Goal: Task Accomplishment & Management: Use online tool/utility

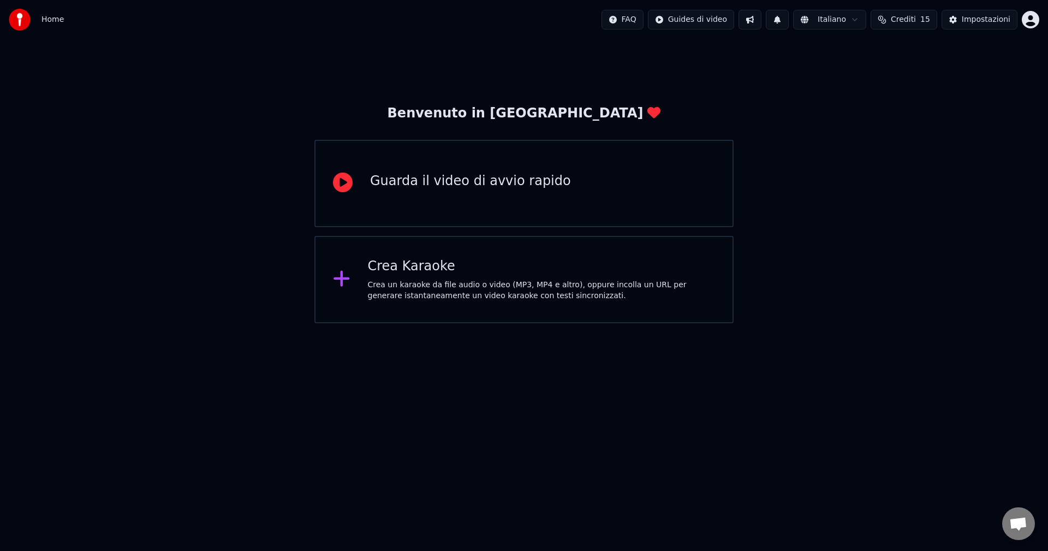
click at [433, 288] on div "Crea un karaoke da file audio o video (MP3, MP4 e altro), oppure incolla un URL…" at bounding box center [542, 291] width 348 height 22
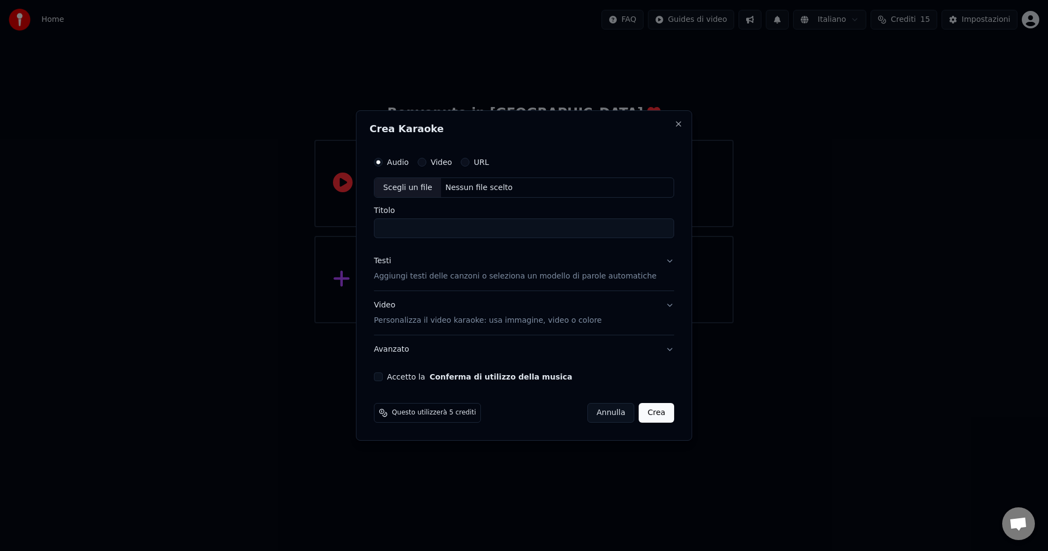
click at [433, 189] on div "Scegli un file" at bounding box center [408, 188] width 67 height 20
drag, startPoint x: 587, startPoint y: 227, endPoint x: 490, endPoint y: 225, distance: 97.2
click at [490, 225] on input "**********" at bounding box center [524, 229] width 300 height 20
type input "**********"
click at [656, 307] on button "Video Personalizza il video karaoke: usa immagine, video o colore" at bounding box center [524, 314] width 300 height 44
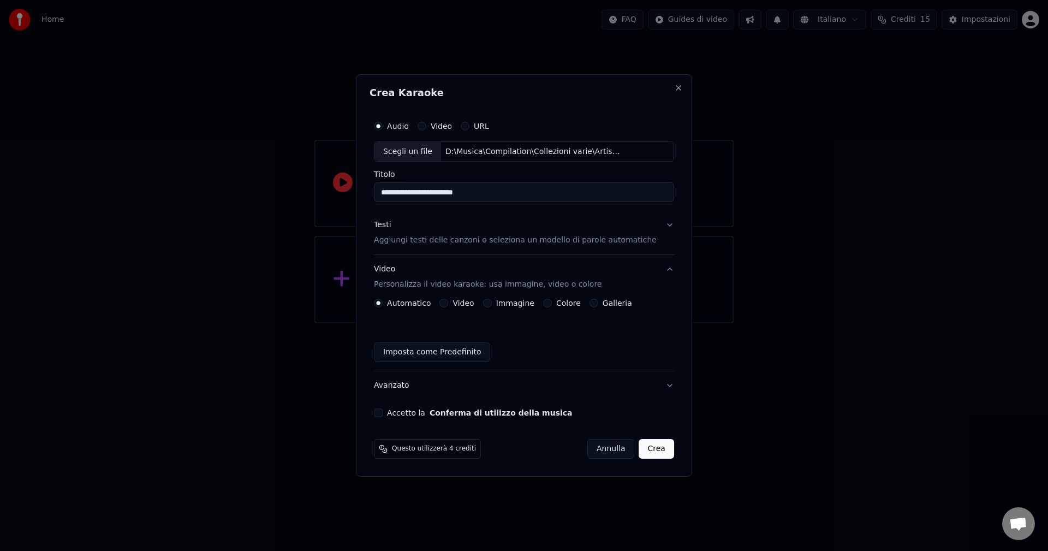
click at [383, 414] on button "Accetto la Conferma di utilizzo della musica" at bounding box center [378, 412] width 9 height 9
click at [658, 386] on button "Avanzato" at bounding box center [524, 385] width 300 height 28
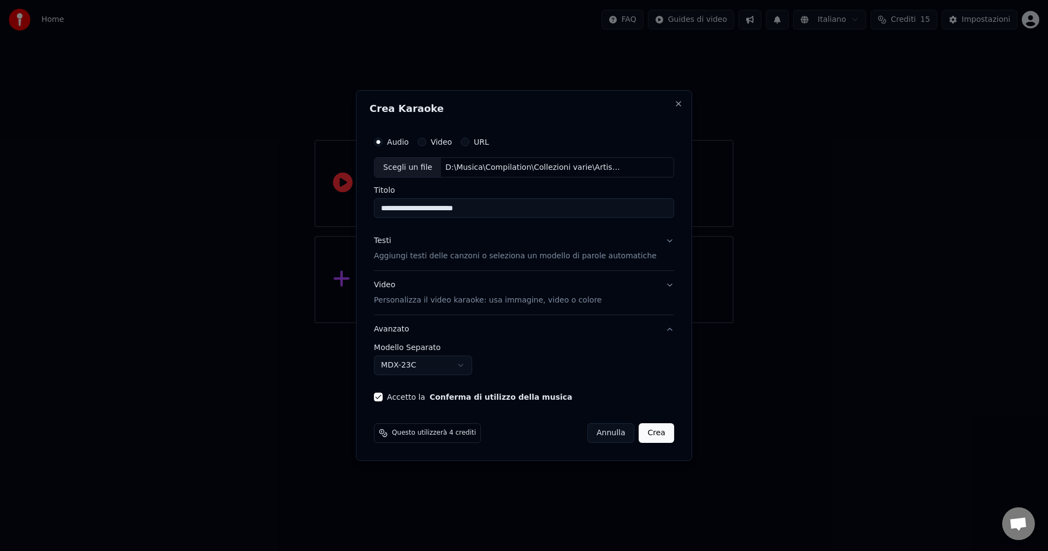
click at [657, 329] on button "Avanzato" at bounding box center [524, 329] width 300 height 28
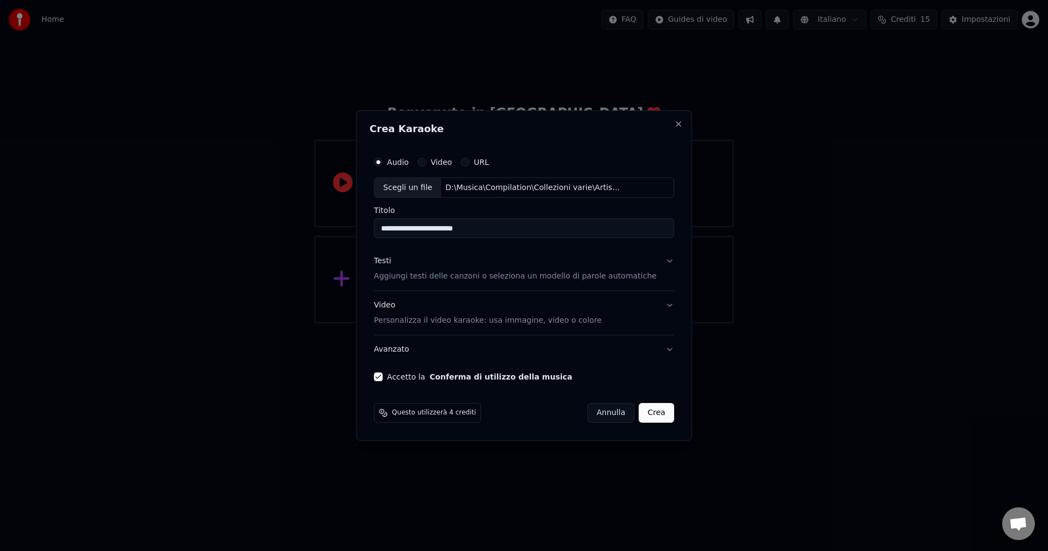
click at [657, 329] on button "Video Personalizza il video karaoke: usa immagine, video o colore" at bounding box center [524, 314] width 300 height 44
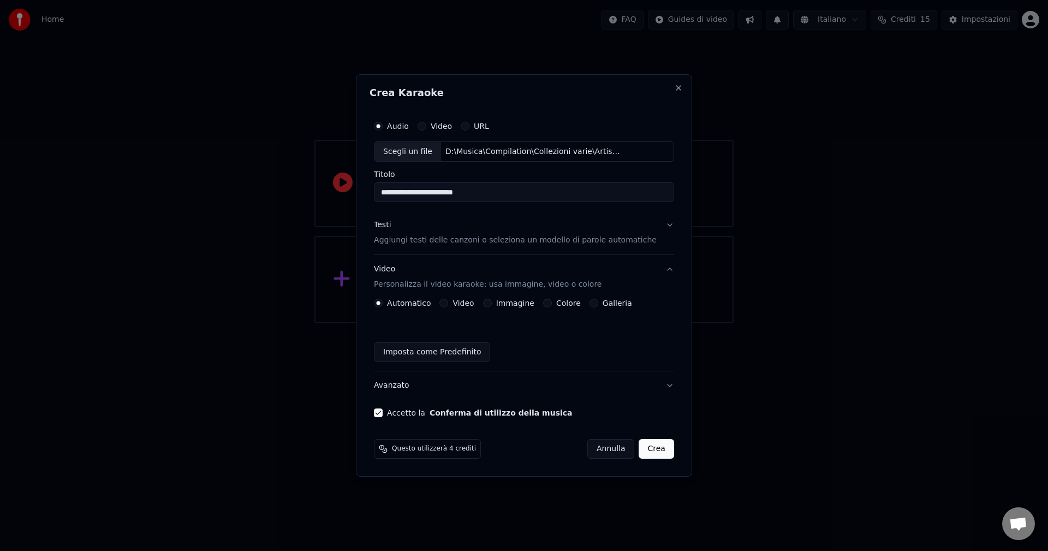
click at [657, 329] on div "Automatico Video Immagine Colore Galleria Imposta come Predefinito" at bounding box center [524, 330] width 300 height 63
click at [646, 451] on button "Crea" at bounding box center [656, 449] width 35 height 20
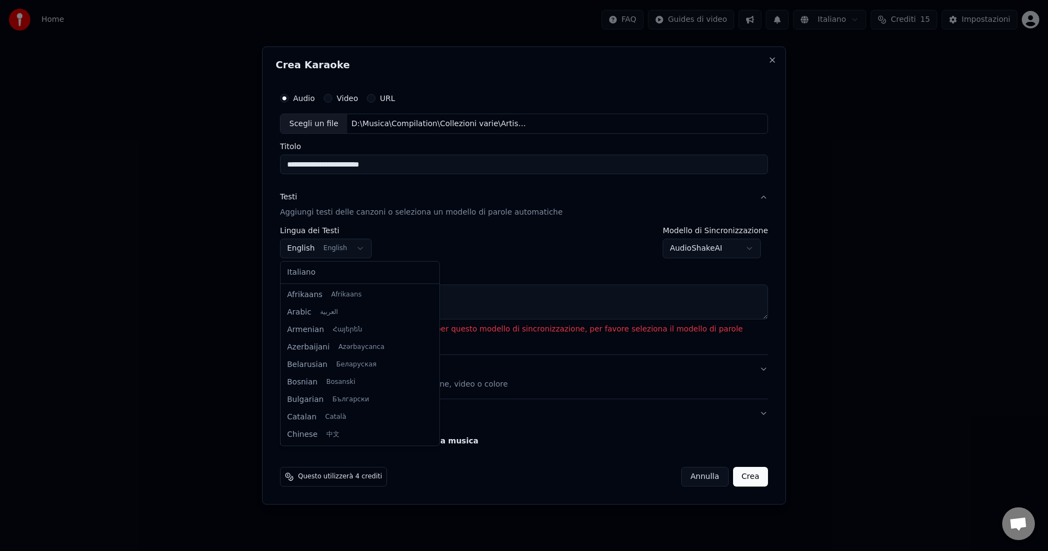
click at [302, 248] on body "**********" at bounding box center [524, 161] width 1048 height 323
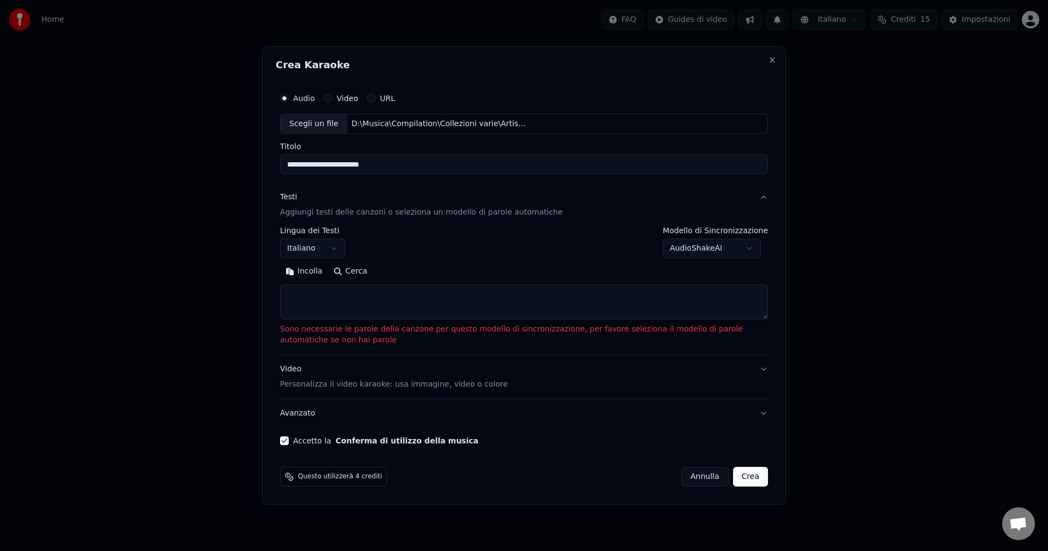
click at [761, 476] on button "Crea" at bounding box center [750, 477] width 35 height 20
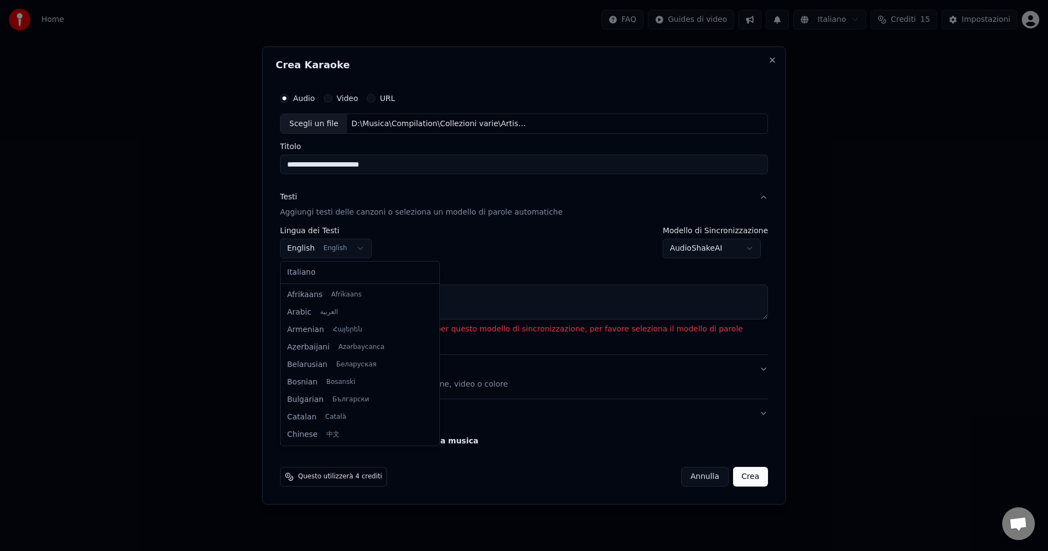
click at [300, 251] on body "**********" at bounding box center [524, 161] width 1048 height 323
select select "**"
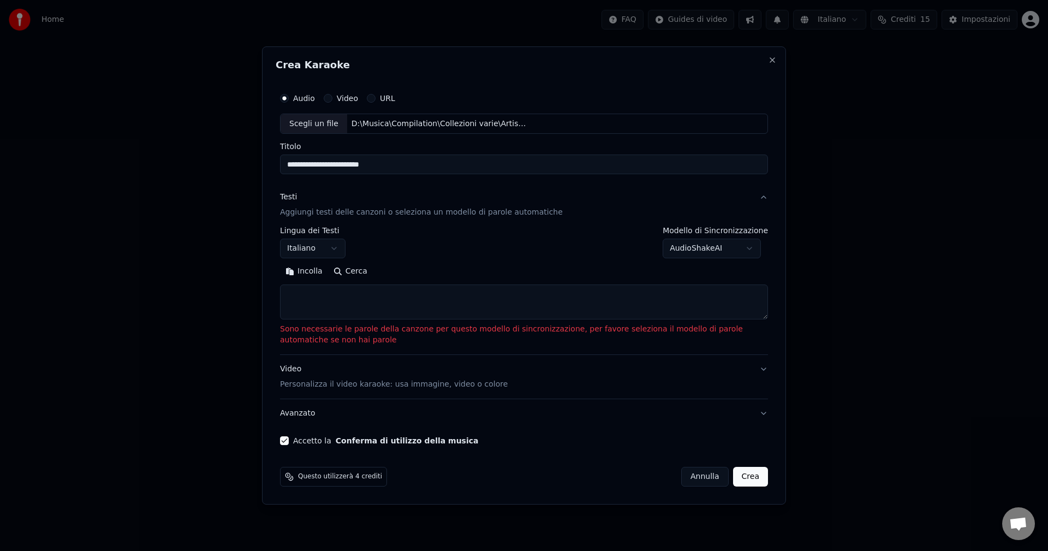
click at [338, 272] on button "Cerca" at bounding box center [350, 271] width 45 height 17
type textarea "**********"
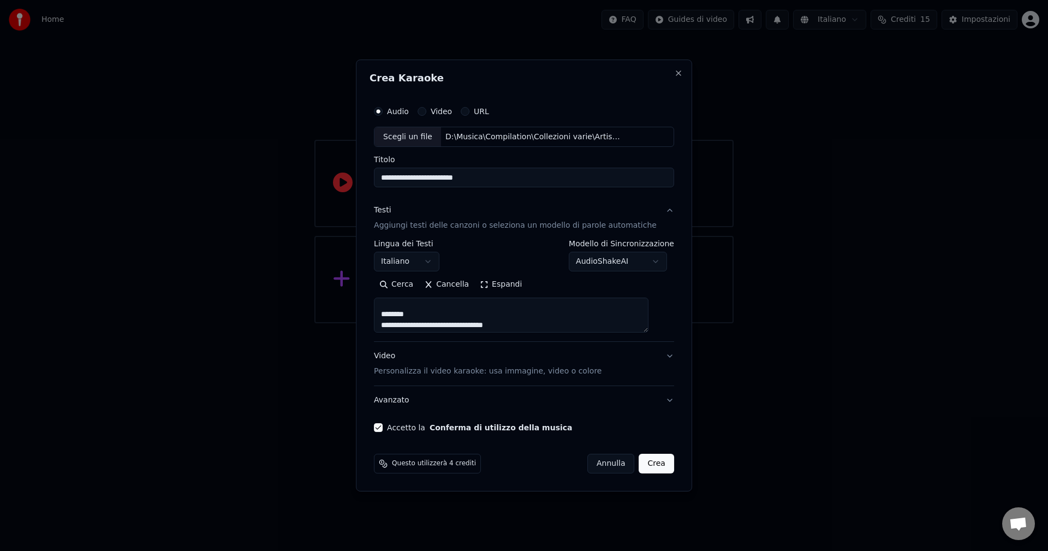
scroll to position [477, 0]
click at [647, 462] on button "Crea" at bounding box center [656, 464] width 35 height 20
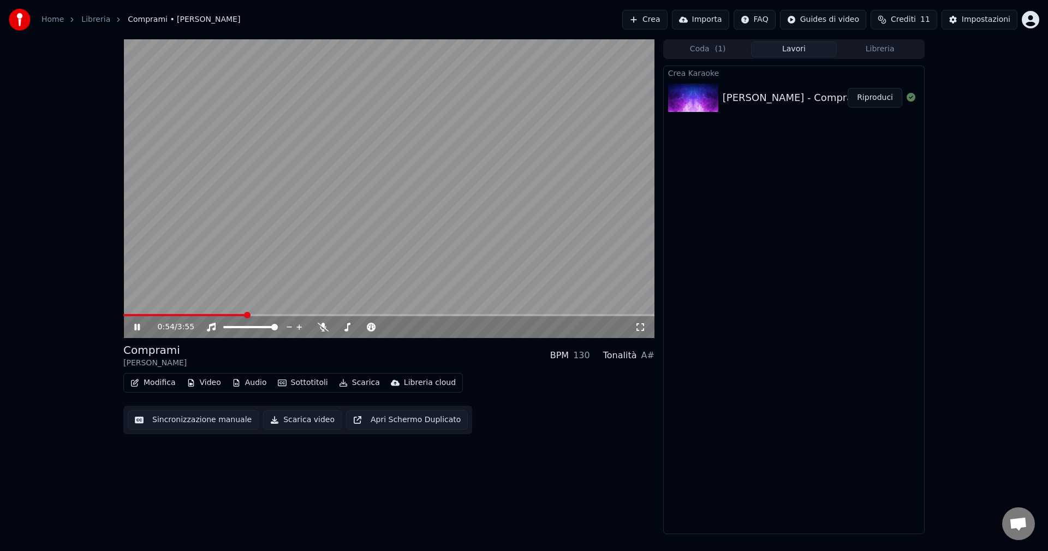
click at [590, 170] on video at bounding box center [388, 188] width 531 height 299
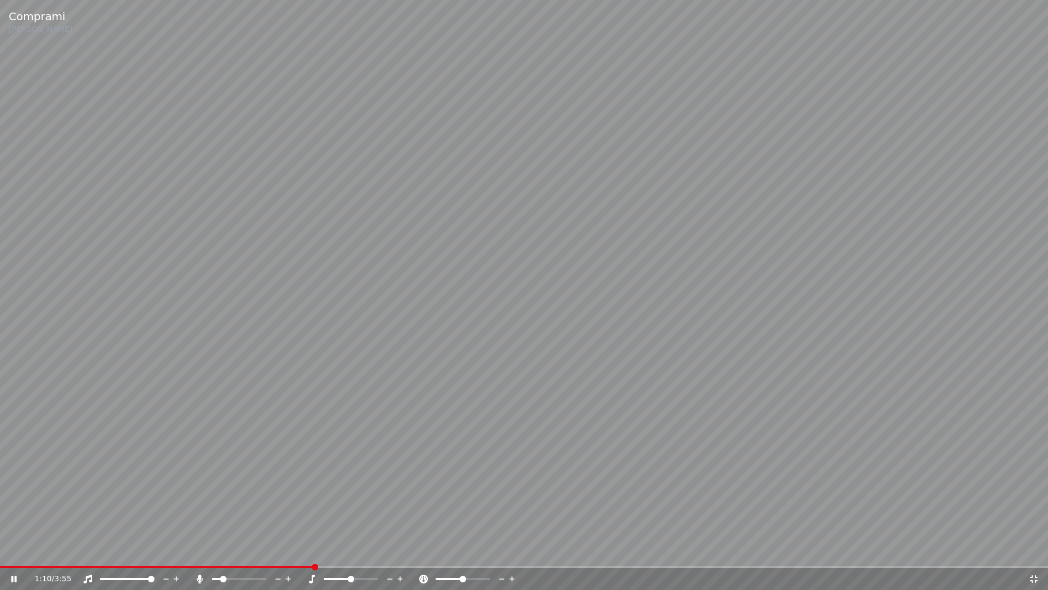
click at [221, 550] on span at bounding box center [223, 578] width 7 height 7
click at [352, 550] on span at bounding box center [351, 578] width 7 height 7
click at [622, 258] on video at bounding box center [524, 295] width 1048 height 590
click at [15, 550] on icon at bounding box center [14, 579] width 7 height 8
click at [1035, 550] on icon at bounding box center [1034, 578] width 11 height 9
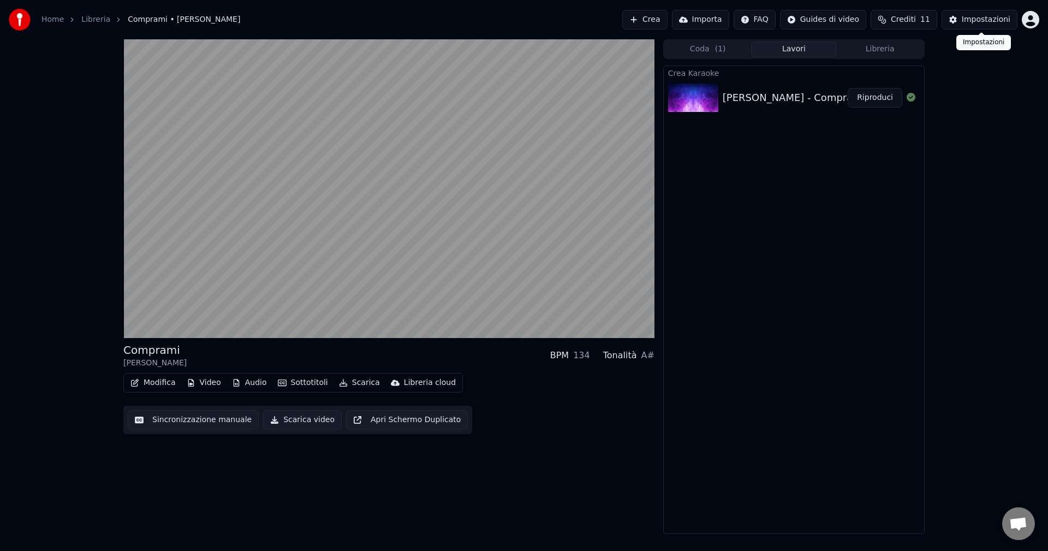
click at [989, 25] on div "Impostazioni" at bounding box center [986, 19] width 49 height 11
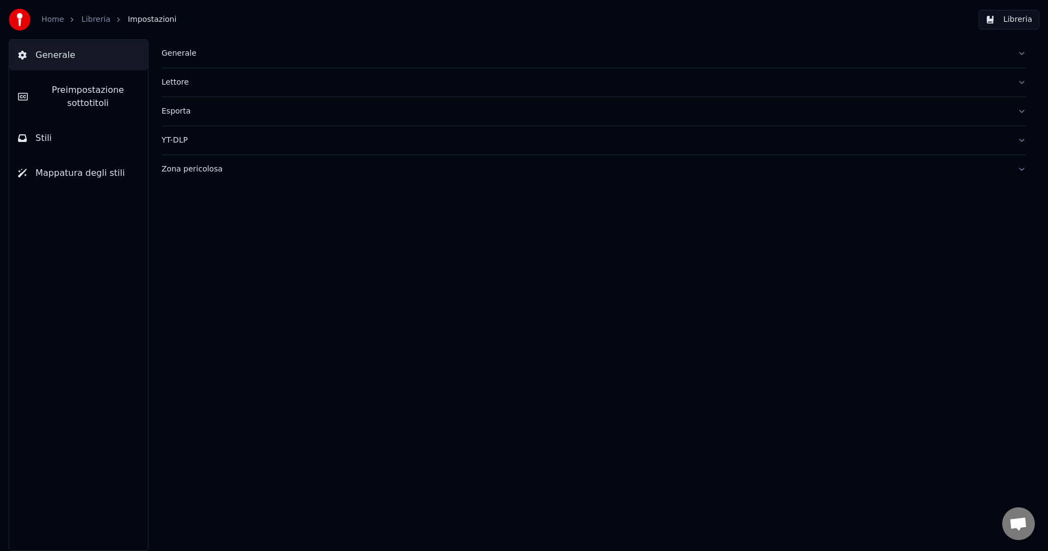
click at [177, 56] on div "Generale" at bounding box center [585, 53] width 847 height 11
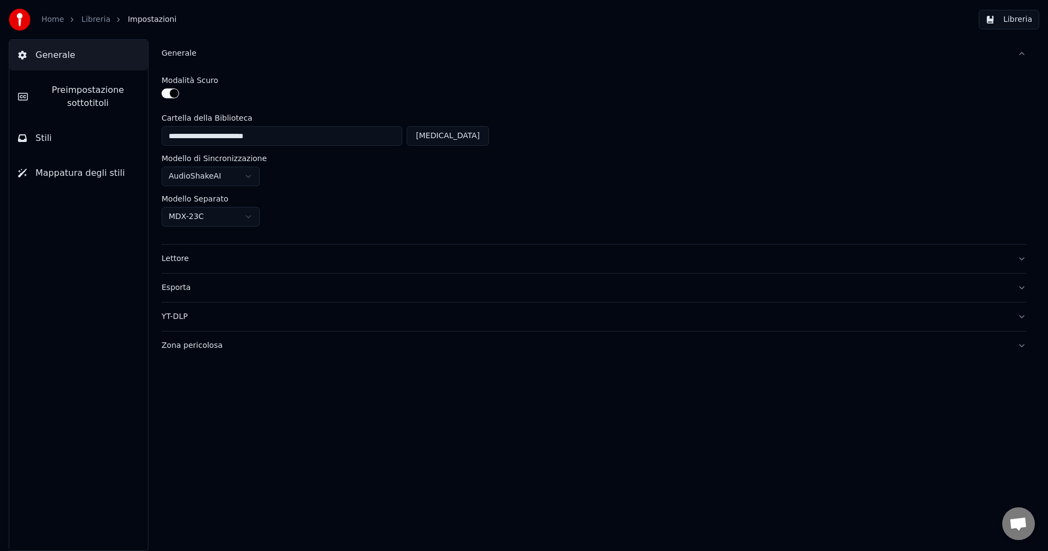
click at [1020, 260] on button "Lettore" at bounding box center [594, 259] width 865 height 28
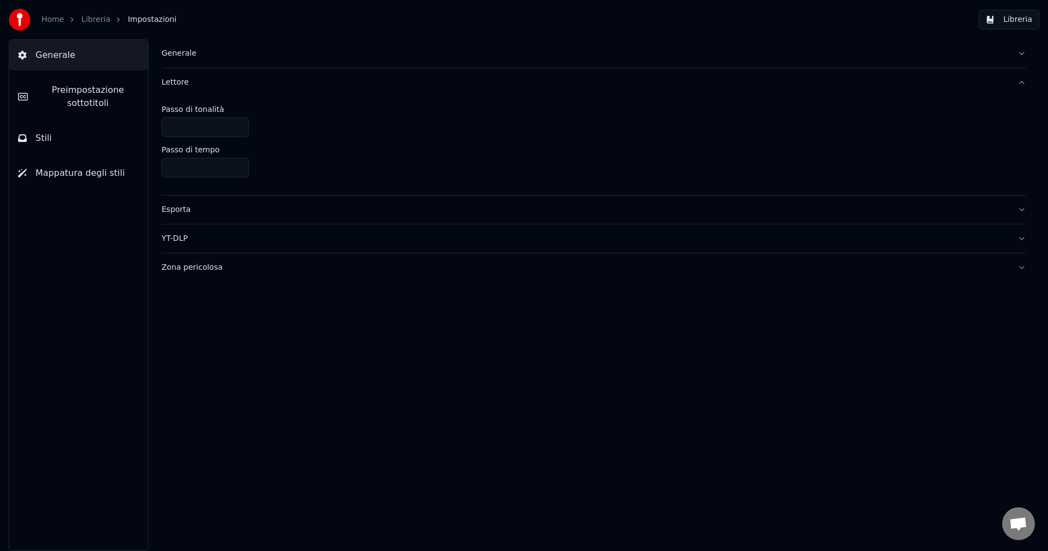
click at [1019, 210] on button "Esporta" at bounding box center [594, 209] width 865 height 28
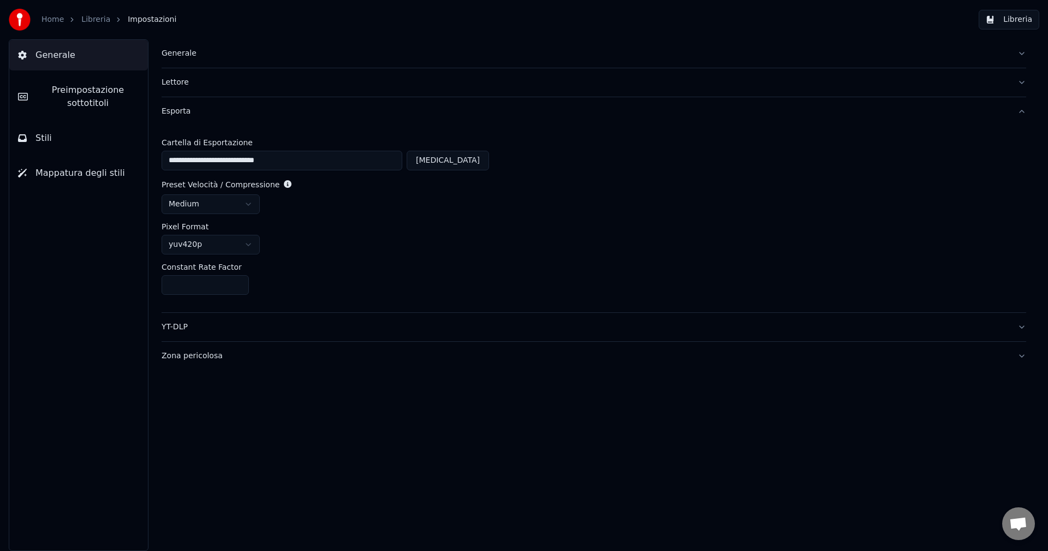
click at [1023, 19] on button "Libreria" at bounding box center [1009, 20] width 61 height 20
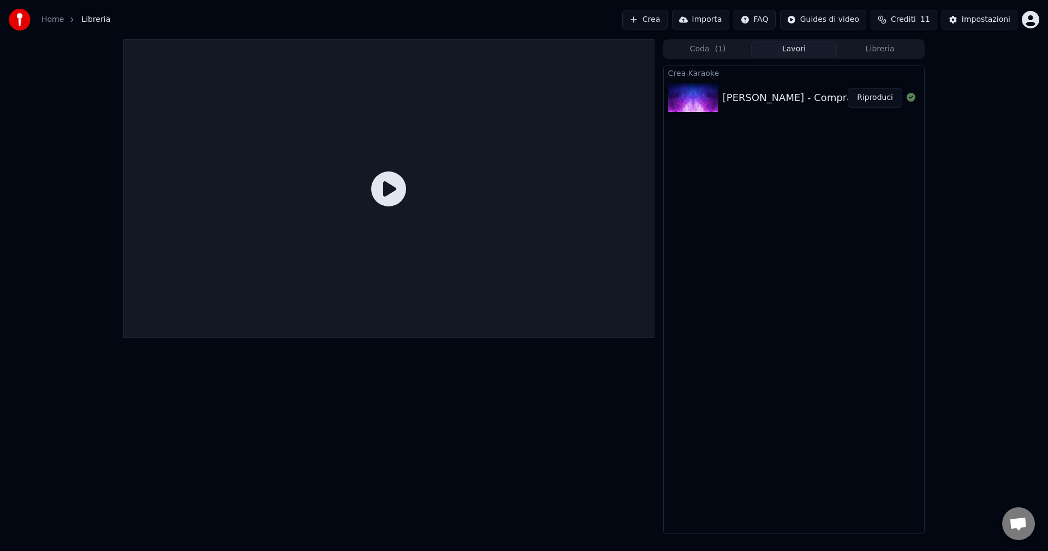
click at [798, 51] on button "Lavori" at bounding box center [794, 49] width 86 height 16
click at [882, 49] on button "Libreria" at bounding box center [880, 49] width 86 height 16
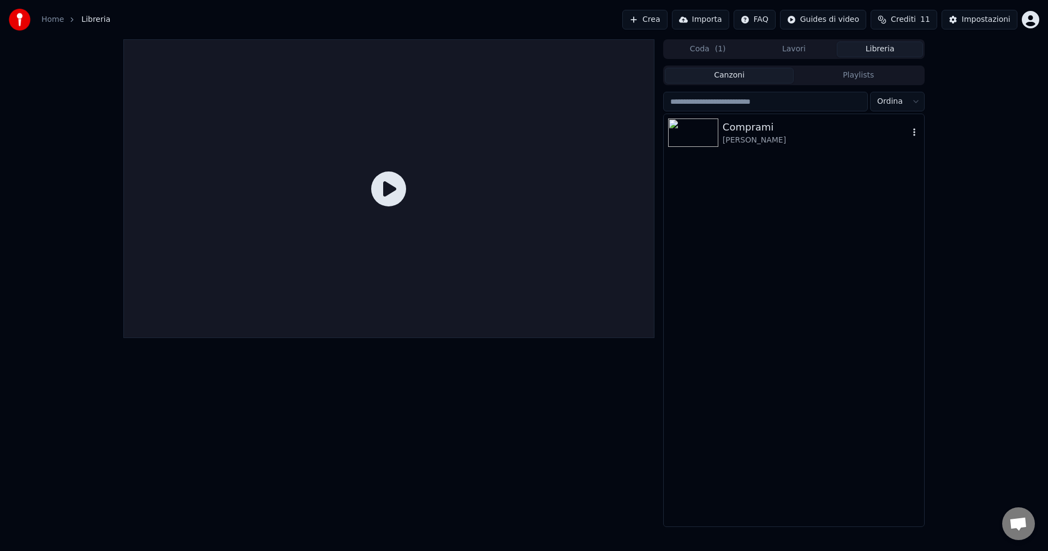
click at [684, 133] on img at bounding box center [693, 132] width 50 height 28
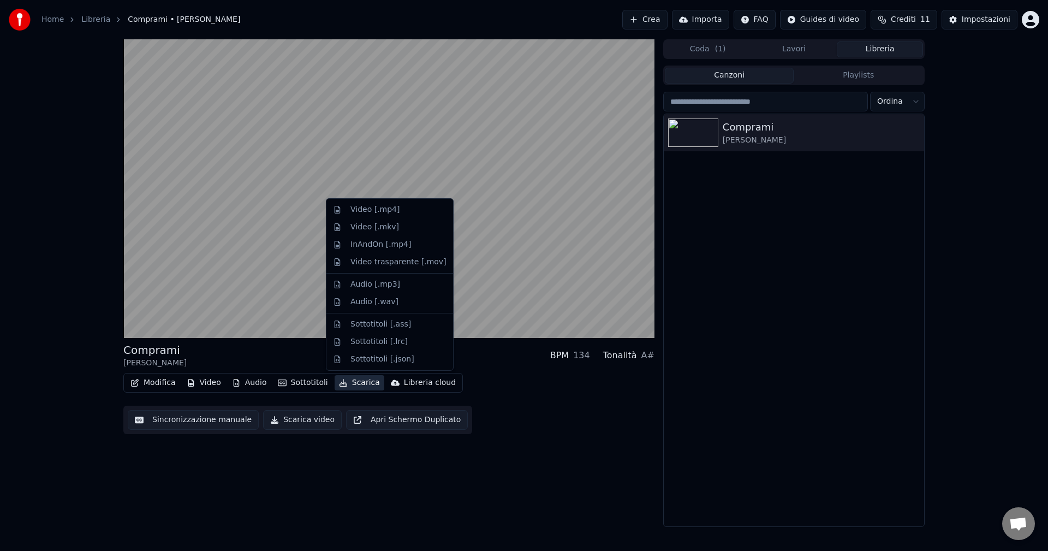
click at [354, 382] on button "Scarica" at bounding box center [360, 382] width 50 height 15
click at [575, 423] on div "Modifica Video Audio Sottotitoli Scarica Libreria cloud Sincronizzazione manual…" at bounding box center [388, 403] width 531 height 61
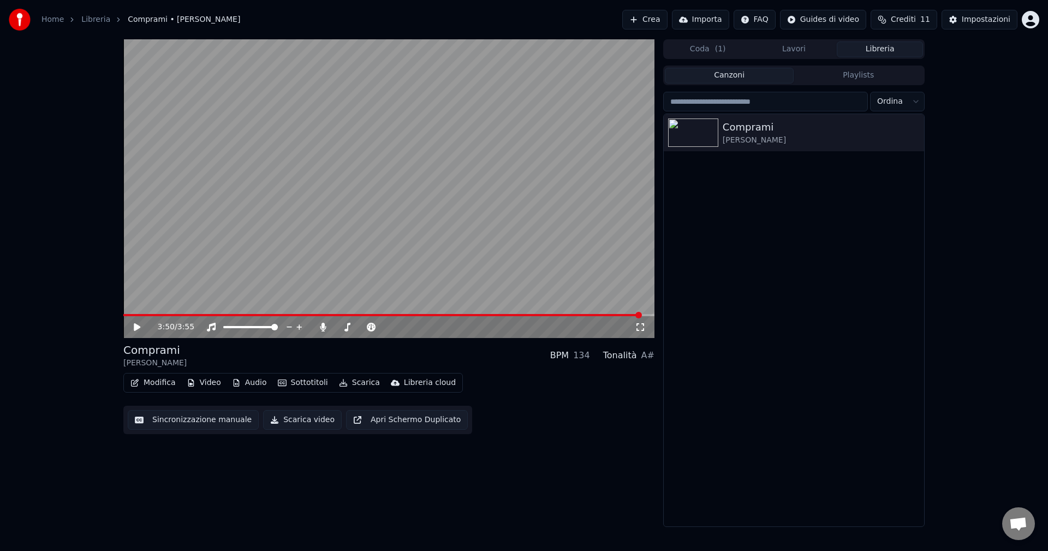
click at [139, 328] on icon at bounding box center [137, 327] width 7 height 8
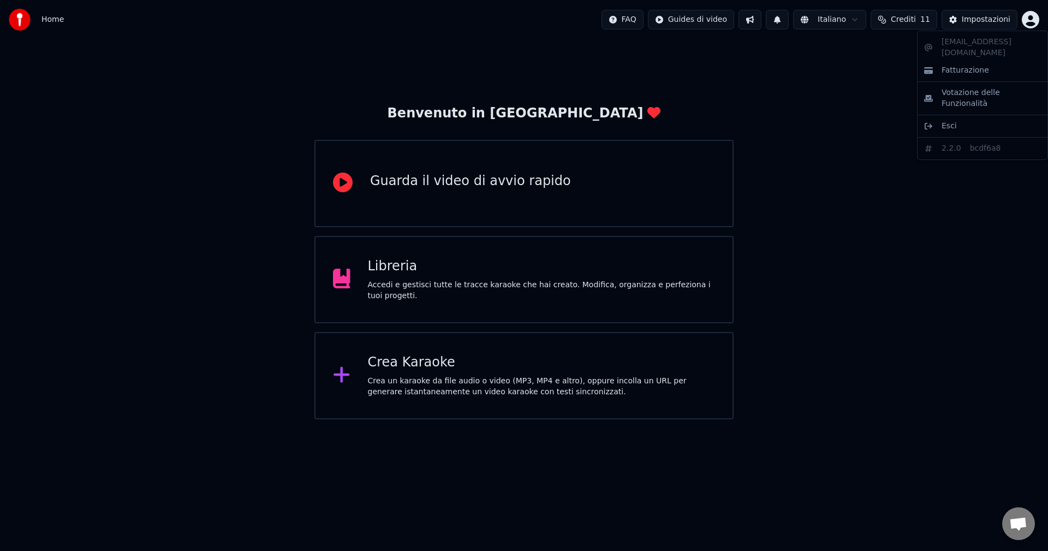
click at [1028, 20] on html "Home FAQ Guides di video Italiano Crediti 11 Impostazioni Benvenuto in Youka Gu…" at bounding box center [524, 209] width 1048 height 419
click at [938, 355] on html "Home FAQ Guides di video Italiano Crediti 11 Impostazioni Benvenuto in Youka Gu…" at bounding box center [524, 209] width 1048 height 419
click at [385, 275] on div "Libreria" at bounding box center [542, 266] width 348 height 17
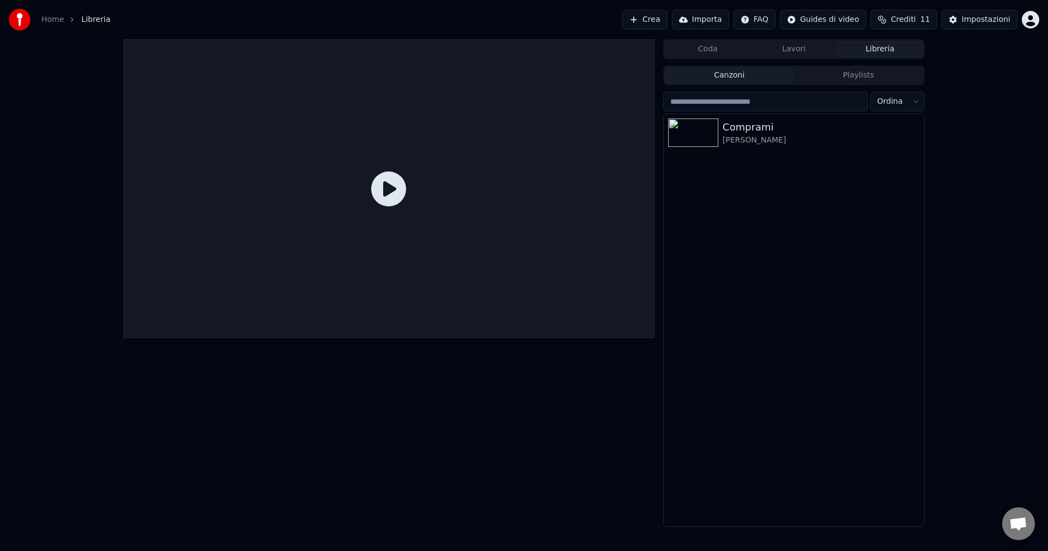
click at [383, 188] on icon at bounding box center [388, 188] width 35 height 35
click at [730, 132] on div "Comprami" at bounding box center [816, 127] width 186 height 15
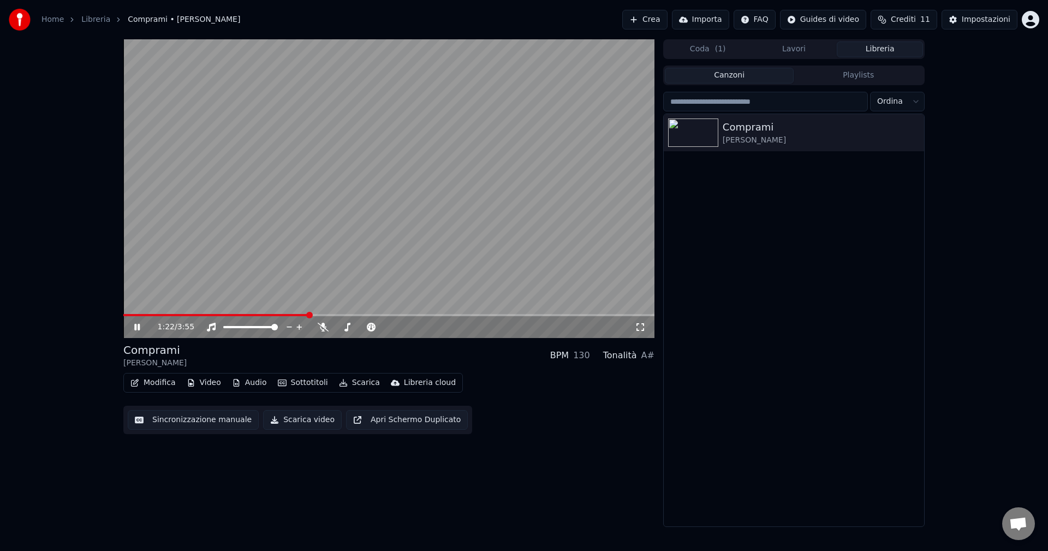
click at [614, 118] on video at bounding box center [388, 188] width 531 height 299
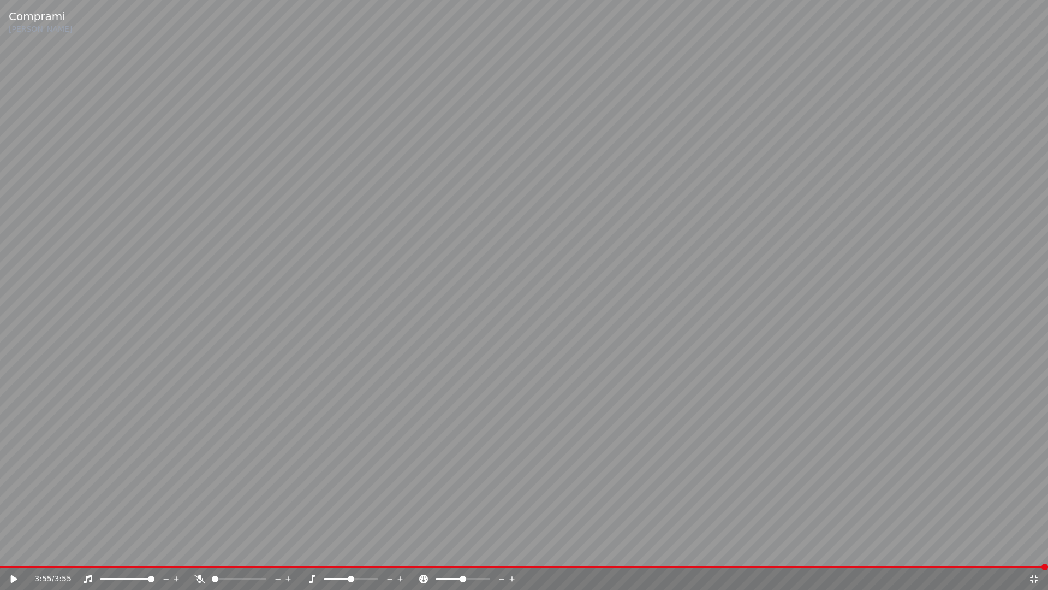
click at [1032, 550] on icon at bounding box center [1034, 578] width 11 height 9
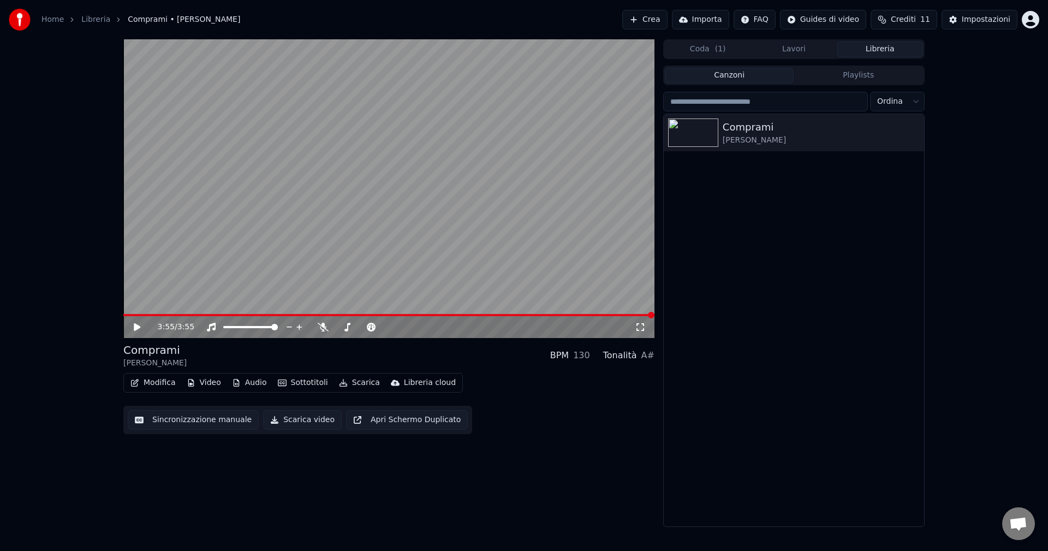
click at [974, 18] on div "Impostazioni" at bounding box center [986, 19] width 49 height 11
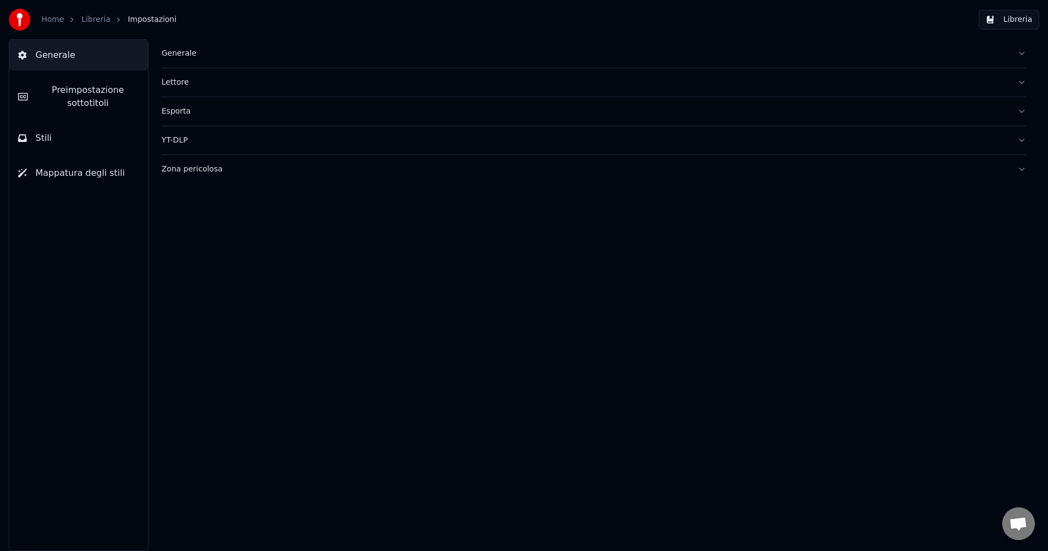
click at [40, 140] on span "Stili" at bounding box center [43, 138] width 16 height 13
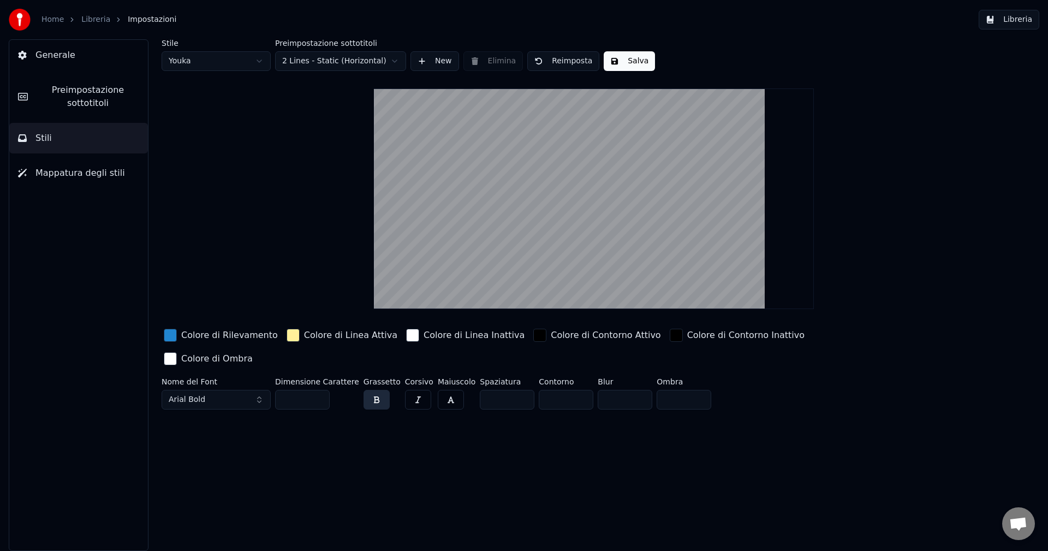
click at [50, 170] on span "Mappatura degli stili" at bounding box center [80, 173] width 90 height 13
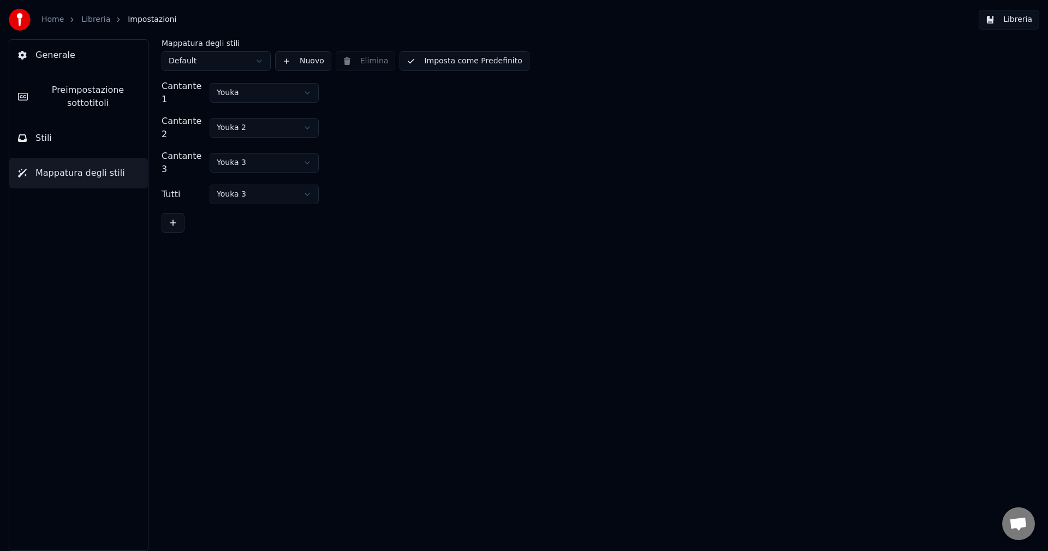
click at [57, 60] on span "Generale" at bounding box center [55, 55] width 40 height 13
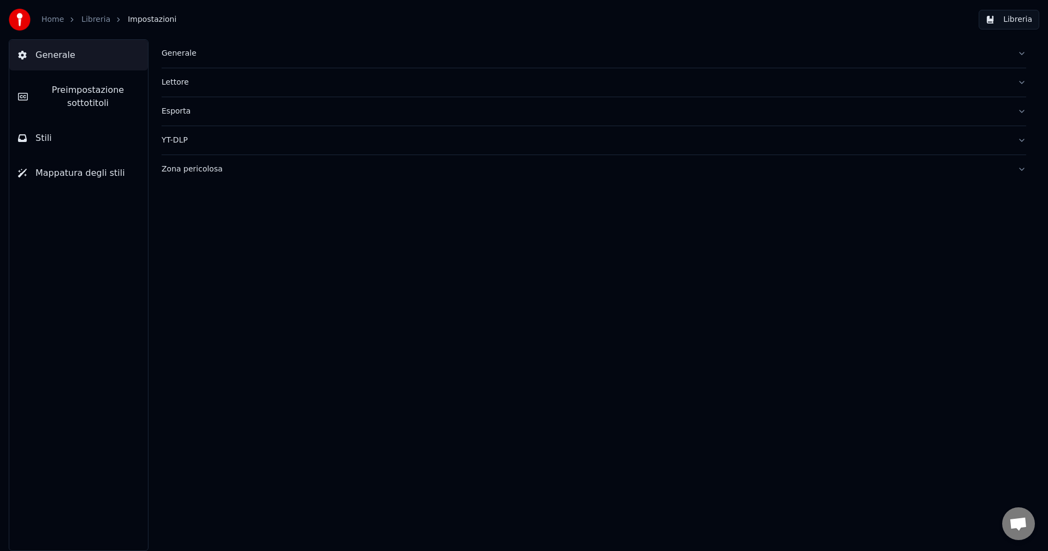
click at [182, 55] on div "Generale" at bounding box center [585, 53] width 847 height 11
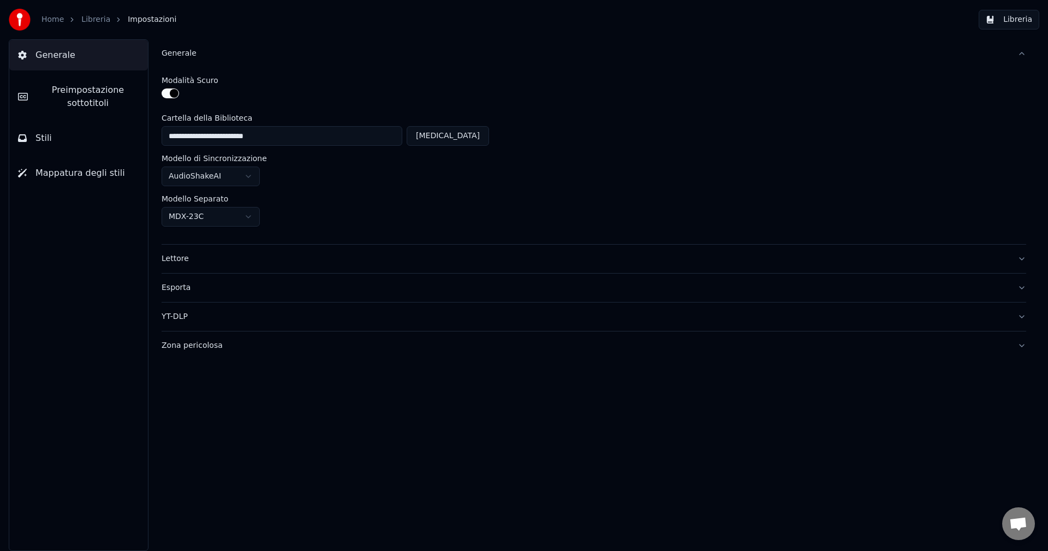
click at [182, 55] on div "Generale" at bounding box center [585, 53] width 847 height 11
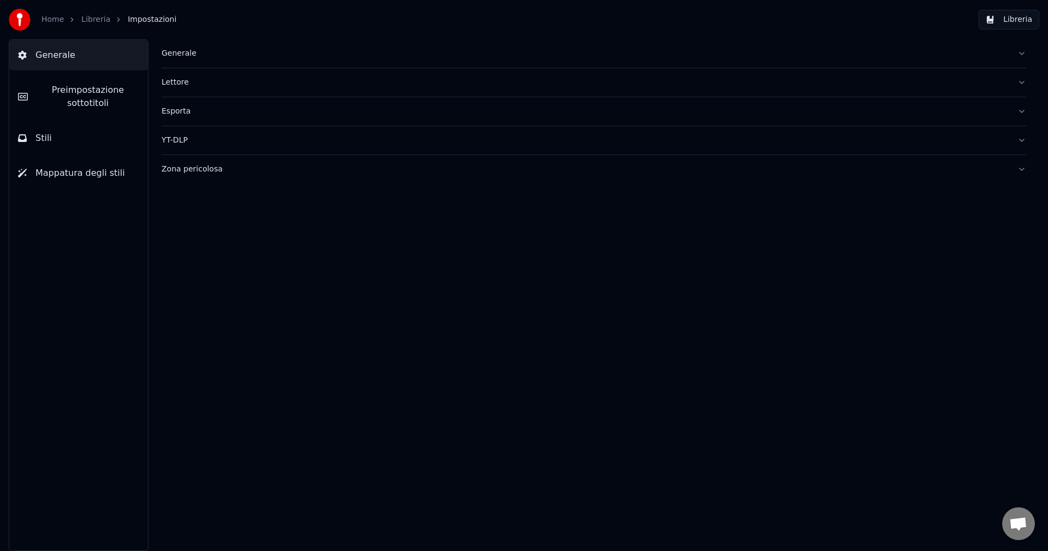
click at [180, 82] on div "Lettore" at bounding box center [585, 82] width 847 height 11
click at [175, 112] on div "Esporta" at bounding box center [585, 111] width 847 height 11
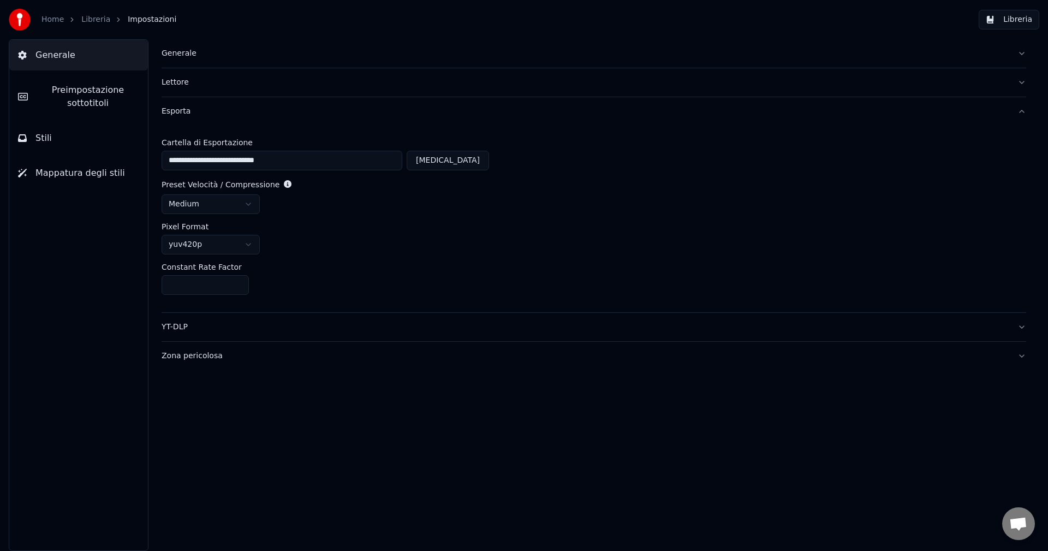
click at [175, 112] on div "Esporta" at bounding box center [585, 111] width 847 height 11
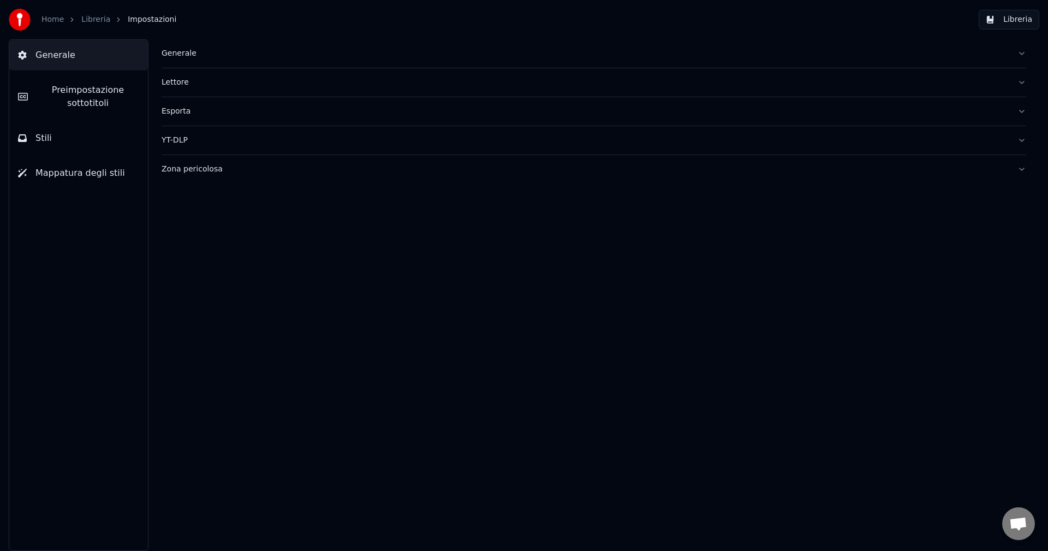
click at [183, 170] on div "Zona pericolosa" at bounding box center [585, 169] width 847 height 11
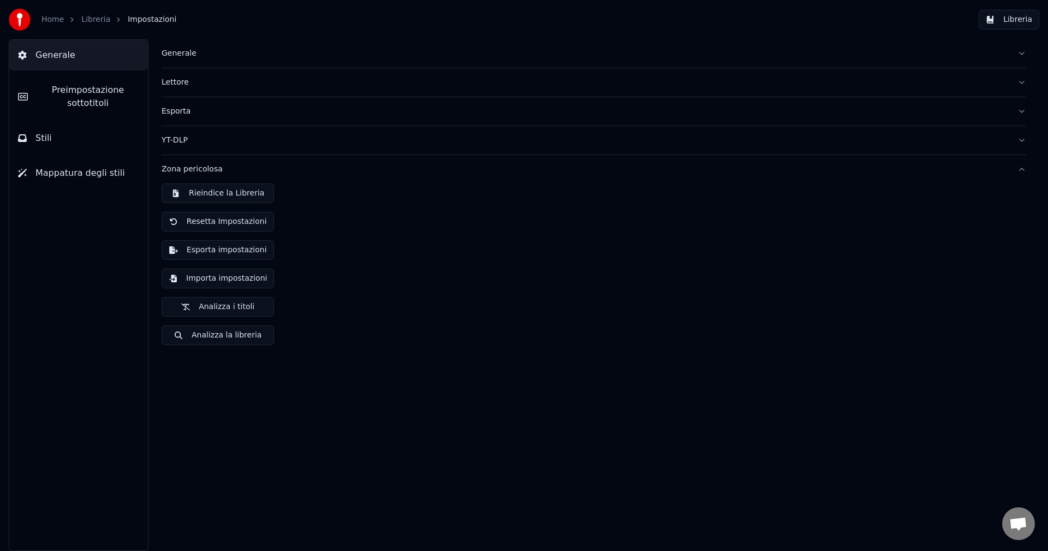
click at [183, 169] on div "Zona pericolosa" at bounding box center [585, 169] width 847 height 11
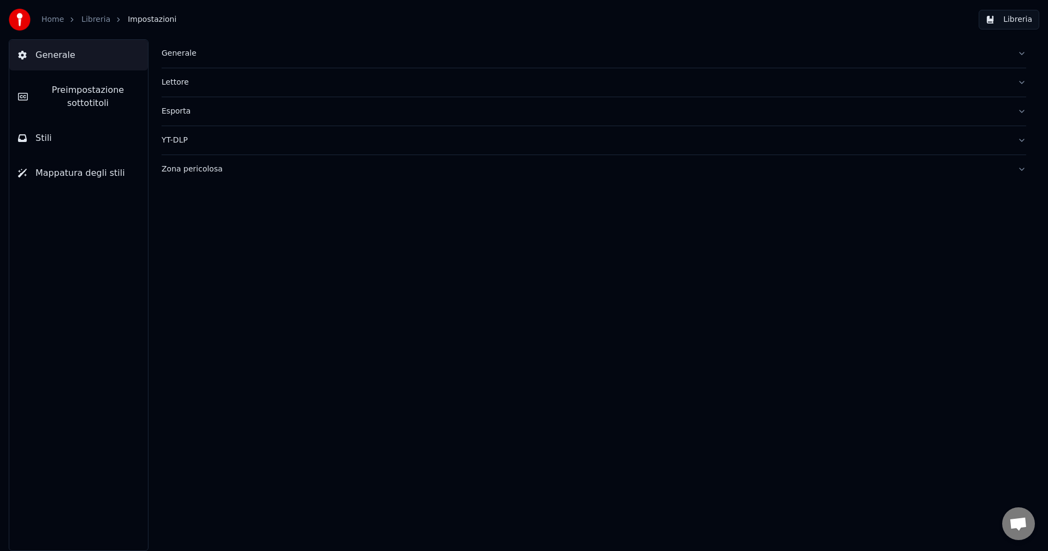
click at [1005, 21] on button "Libreria" at bounding box center [1009, 20] width 61 height 20
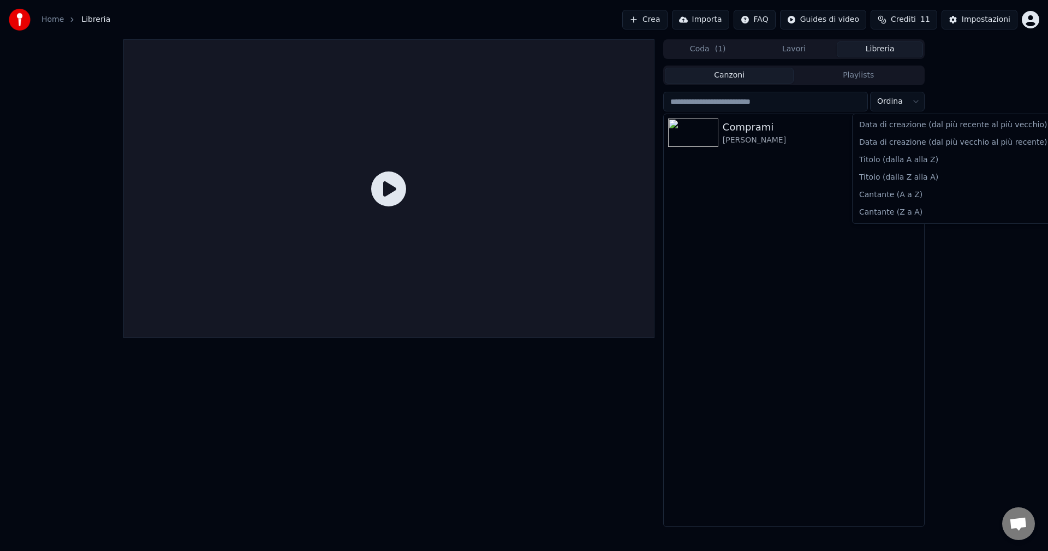
click at [913, 100] on html "Home Libreria Crea Importa FAQ Guides di video Crediti 11 Impostazioni Coda ( 1…" at bounding box center [524, 275] width 1048 height 551
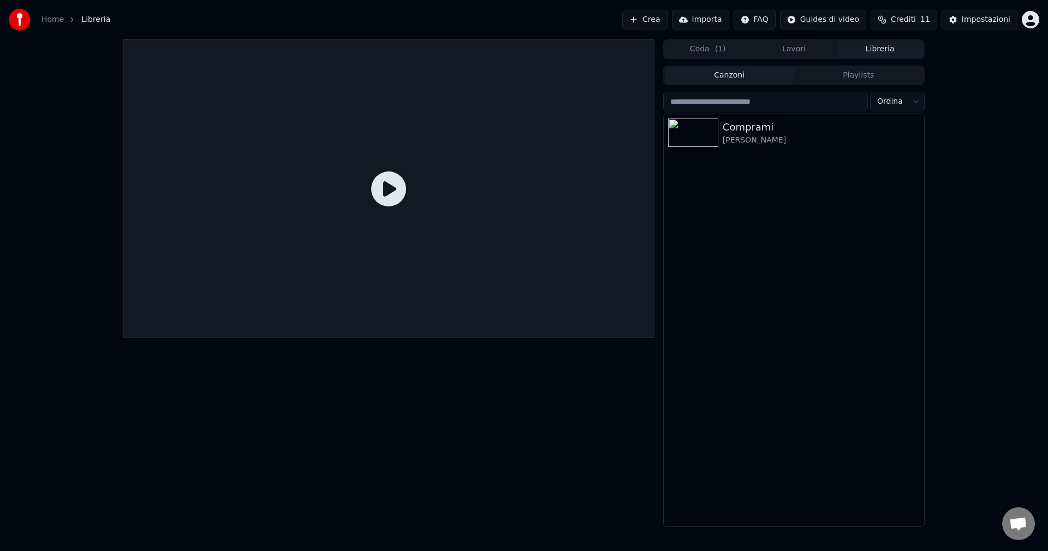
click at [913, 100] on html "Home Libreria Crea Importa FAQ Guides di video Crediti 11 Impostazioni Coda ( 1…" at bounding box center [524, 275] width 1048 height 551
click at [704, 21] on button "Importa" at bounding box center [700, 20] width 57 height 20
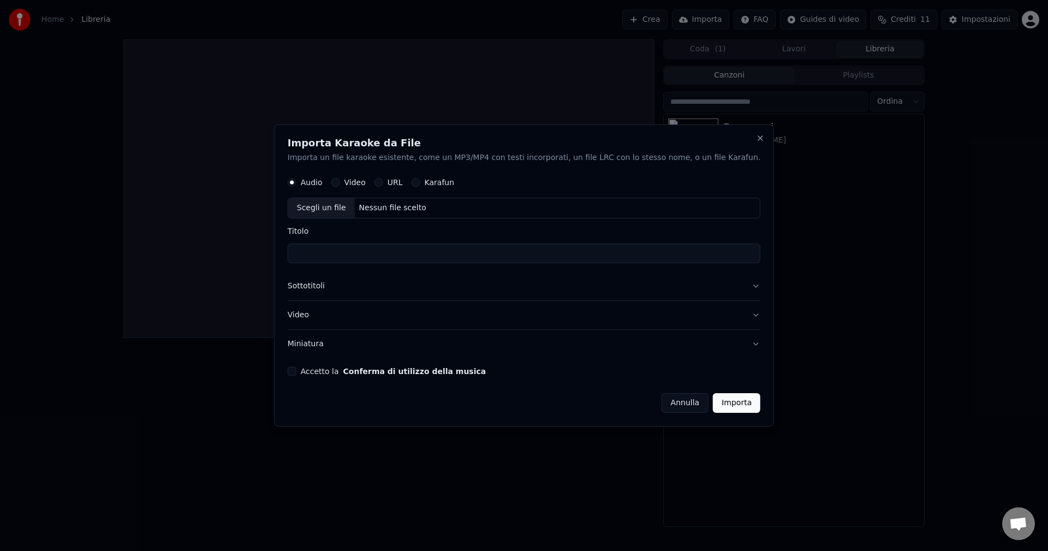
click at [420, 183] on button "Karafun" at bounding box center [416, 183] width 9 height 9
click at [355, 209] on div "Scegli un file" at bounding box center [321, 209] width 67 height 20
click at [756, 137] on button "Close" at bounding box center [760, 138] width 9 height 9
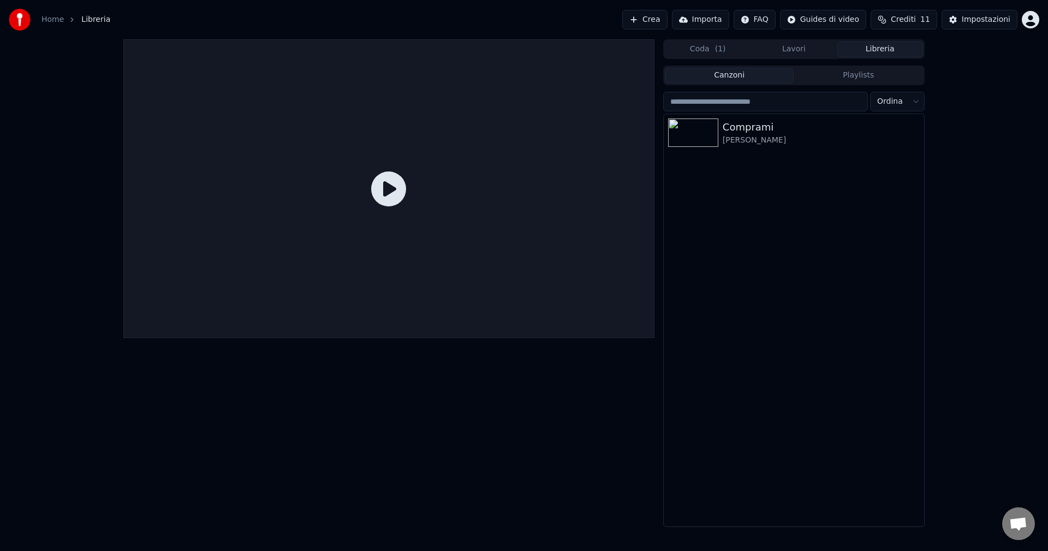
click at [904, 22] on span "Crediti" at bounding box center [903, 19] width 25 height 11
click at [1023, 524] on span "Aprire la chat" at bounding box center [1018, 524] width 18 height 15
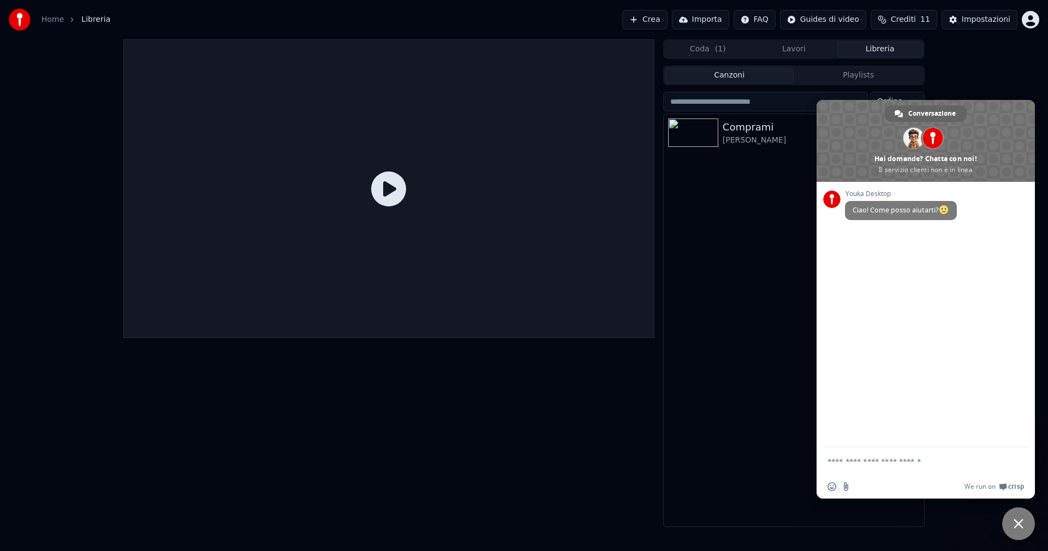
click at [1018, 524] on span "Chiudere la chat" at bounding box center [1019, 524] width 10 height 10
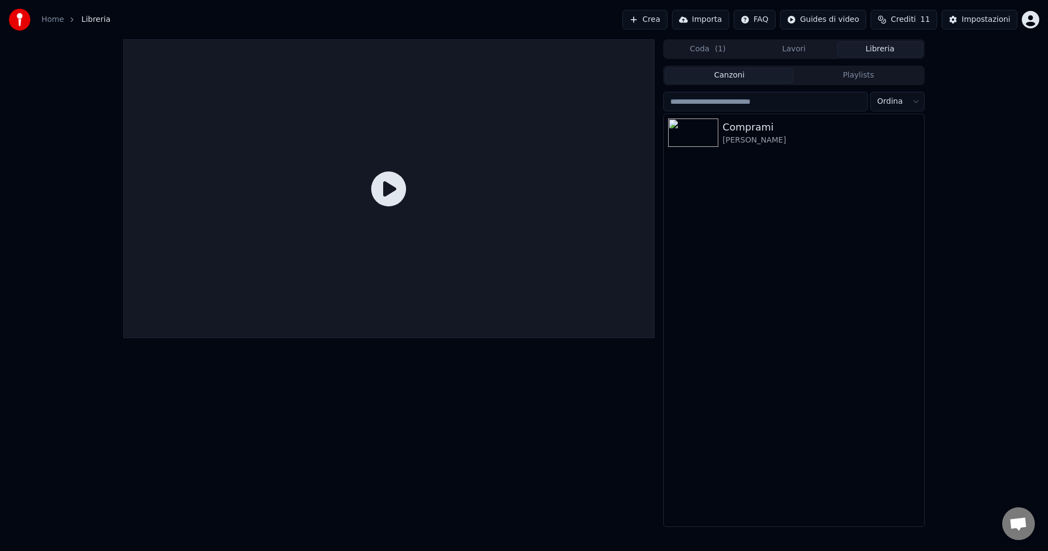
click at [863, 78] on button "Playlists" at bounding box center [858, 76] width 129 height 16
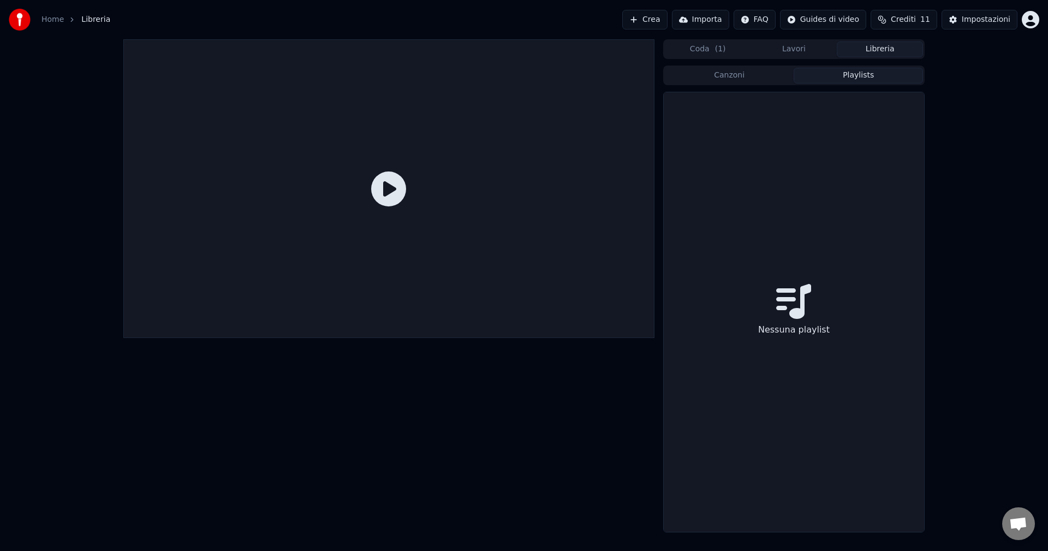
click at [787, 74] on button "Canzoni" at bounding box center [729, 76] width 129 height 16
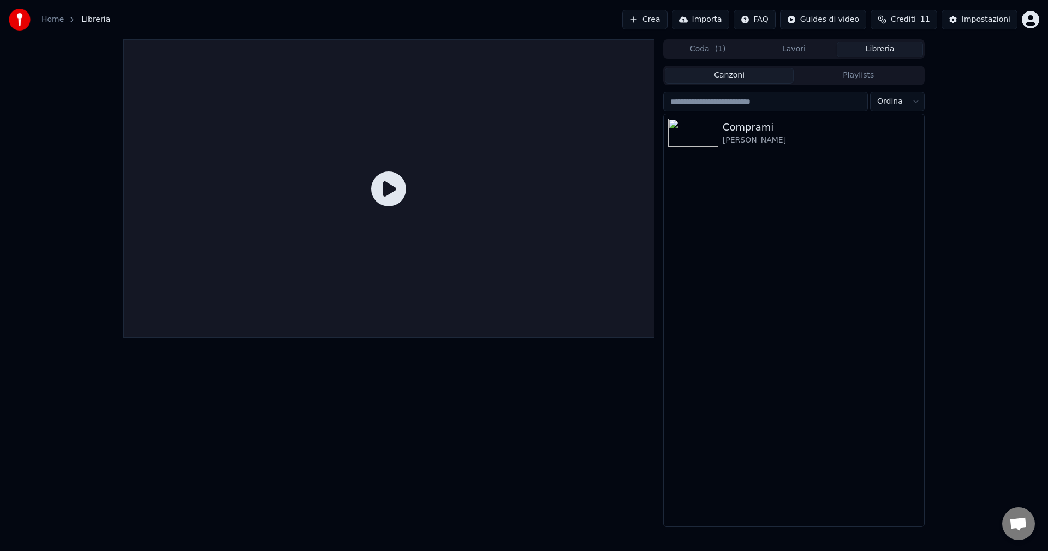
click at [715, 20] on button "Importa" at bounding box center [700, 20] width 57 height 20
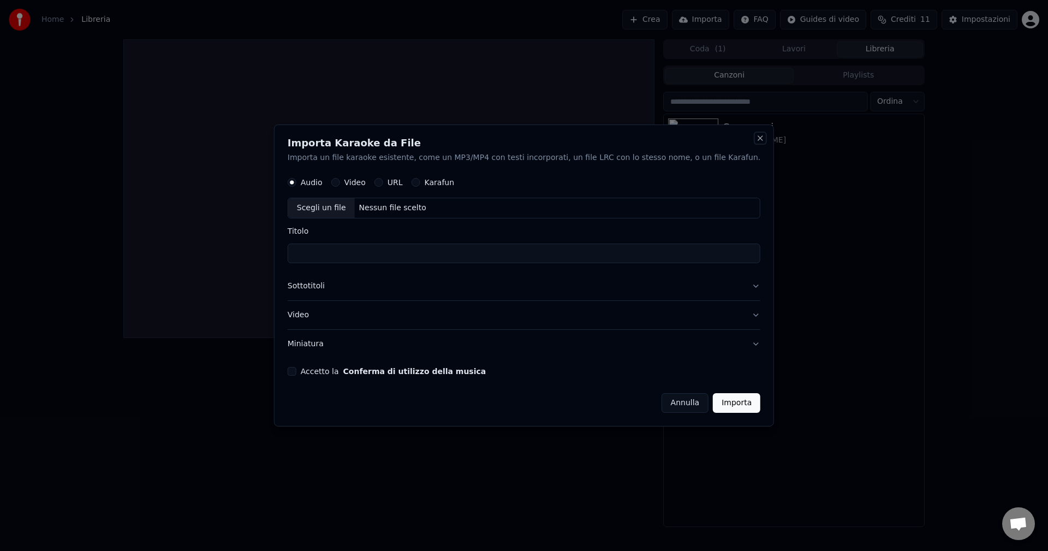
click at [756, 140] on button "Close" at bounding box center [760, 138] width 9 height 9
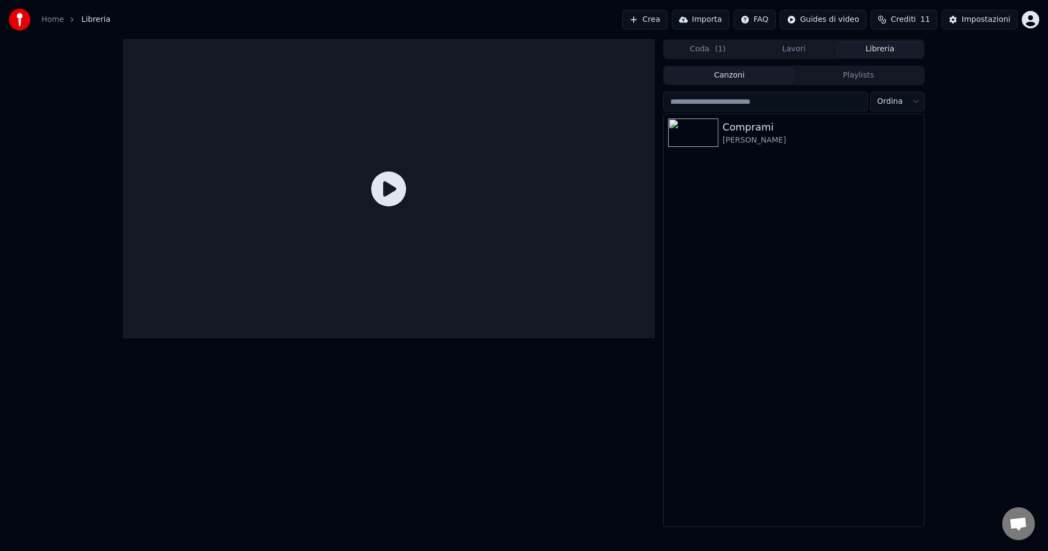
click at [662, 21] on button "Crea" at bounding box center [644, 20] width 45 height 20
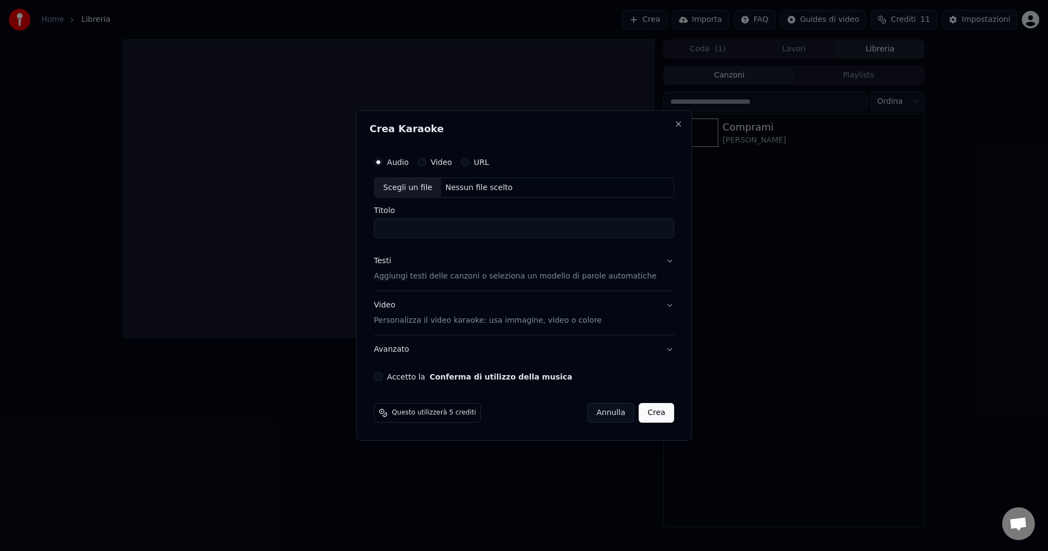
click at [613, 412] on button "Annulla" at bounding box center [610, 413] width 47 height 20
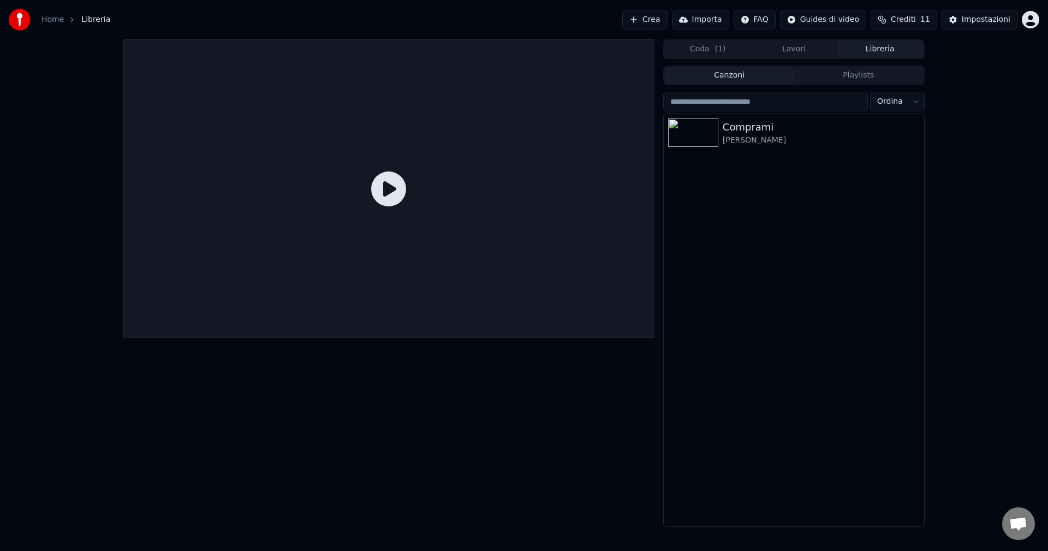
click at [718, 20] on button "Importa" at bounding box center [700, 20] width 57 height 20
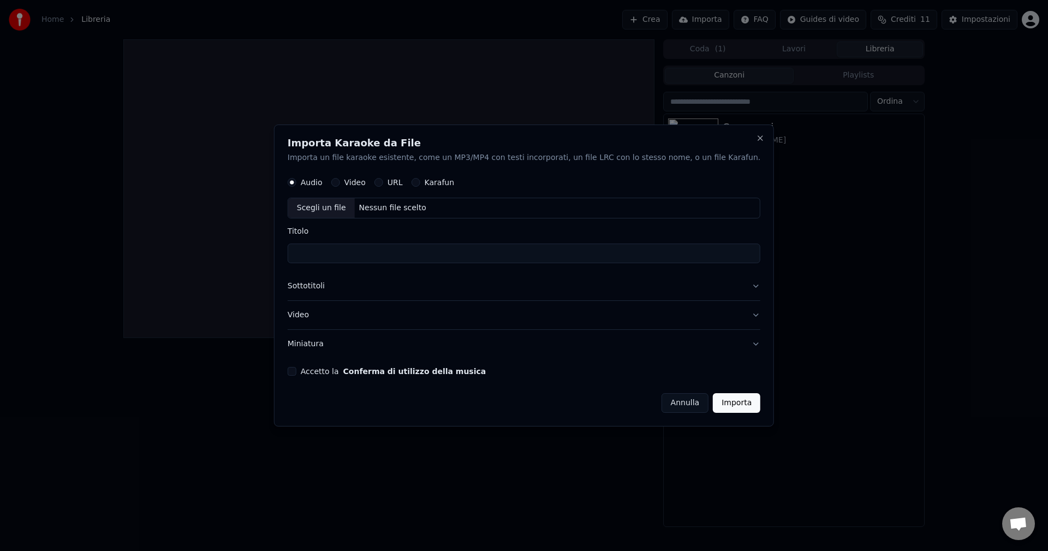
click at [420, 183] on button "Karafun" at bounding box center [416, 183] width 9 height 9
click at [713, 405] on button "Importa" at bounding box center [736, 403] width 47 height 20
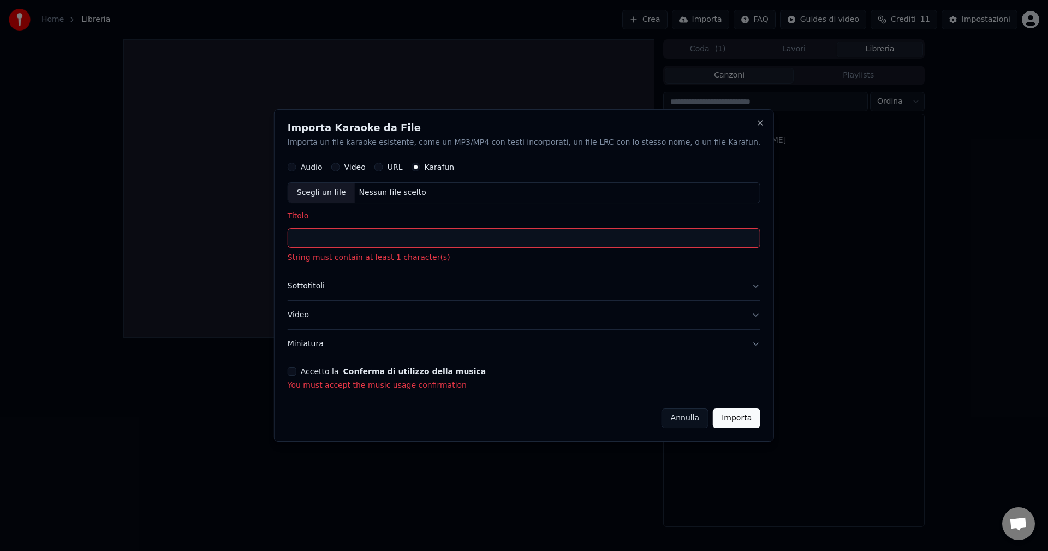
click at [344, 196] on div "Scegli un file" at bounding box center [321, 193] width 67 height 20
click at [355, 190] on div "Scegli un file" at bounding box center [321, 193] width 67 height 20
click at [756, 124] on button "Close" at bounding box center [760, 122] width 9 height 9
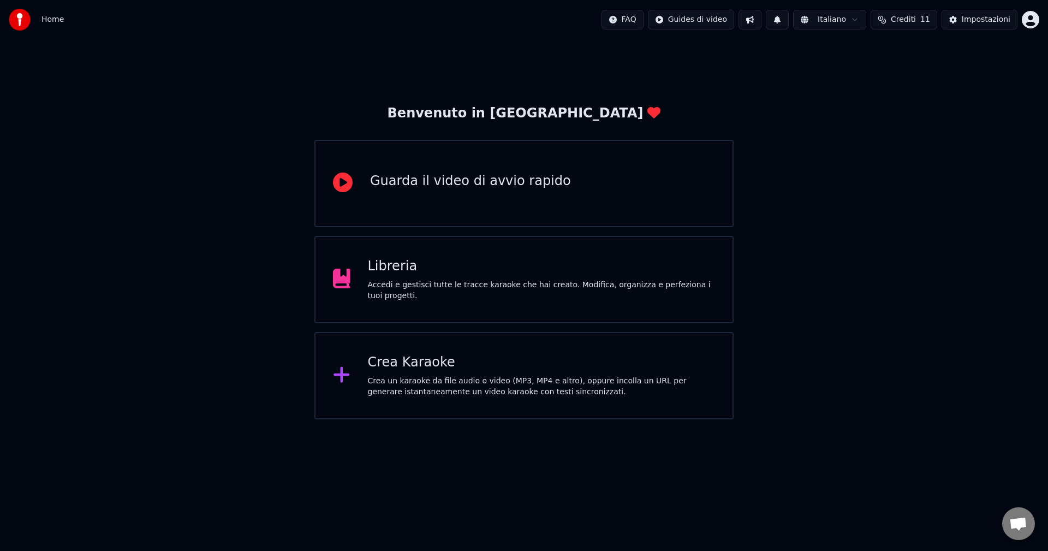
click at [390, 289] on div "Accedi e gestisci tutte le tracce karaoke che hai creato. Modifica, organizza e…" at bounding box center [542, 291] width 348 height 22
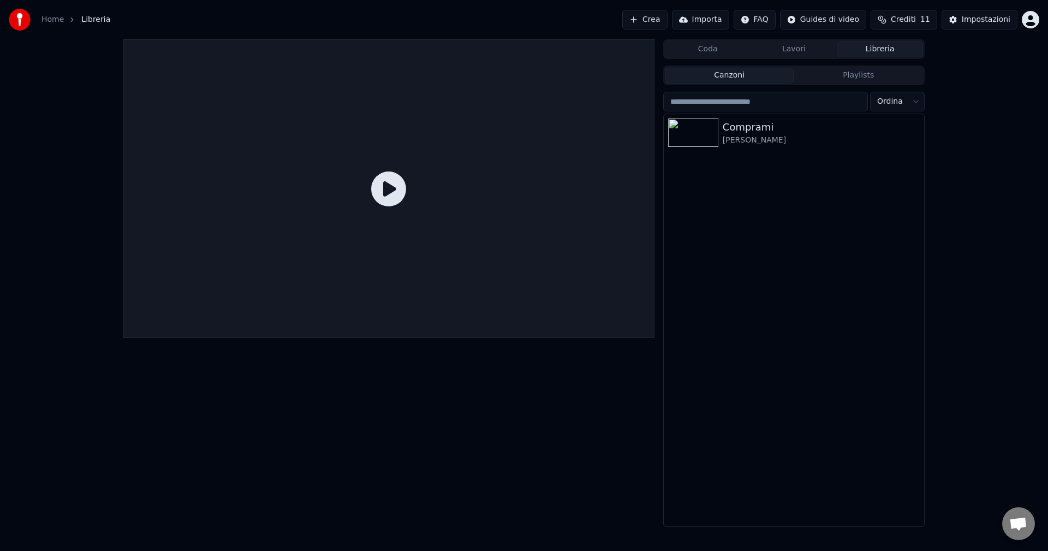
click at [902, 21] on span "Crediti" at bounding box center [903, 19] width 25 height 11
click at [857, 76] on td "15" at bounding box center [847, 73] width 60 height 20
click at [851, 52] on th "Carica crediti" at bounding box center [847, 52] width 60 height 22
click at [894, 101] on button "Aggiorna" at bounding box center [909, 101] width 62 height 20
click at [1019, 194] on div "Coda Lavori Libreria Canzoni Playlists Ordina Comprami [PERSON_NAME]" at bounding box center [524, 283] width 1048 height 488
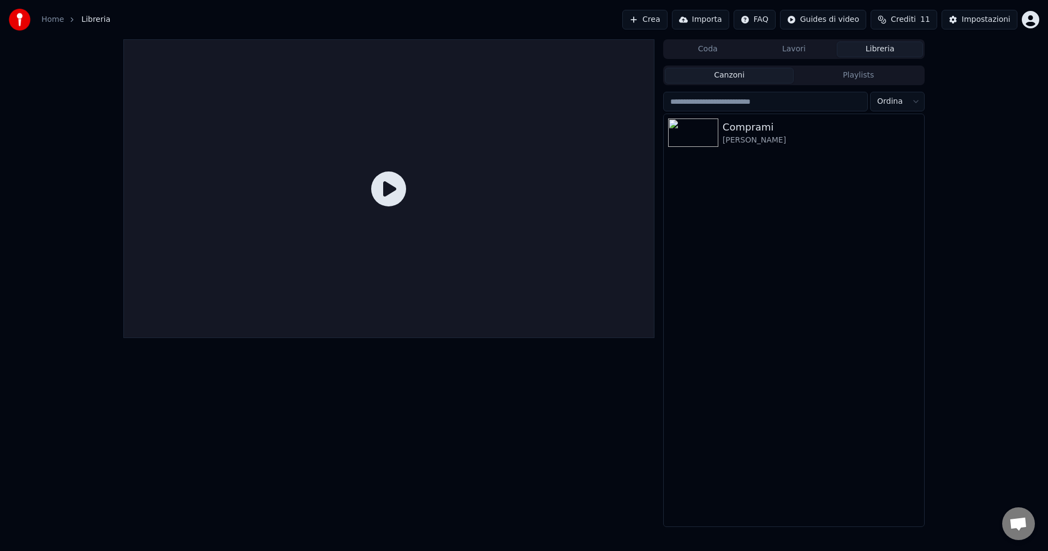
click at [1026, 23] on html "Home Libreria Crea Importa FAQ Guides di video Crediti 11 Impostazioni Coda Lav…" at bounding box center [524, 275] width 1048 height 551
click at [959, 65] on span "Fatturazione" at bounding box center [965, 70] width 47 height 11
